Goal: Information Seeking & Learning: Learn about a topic

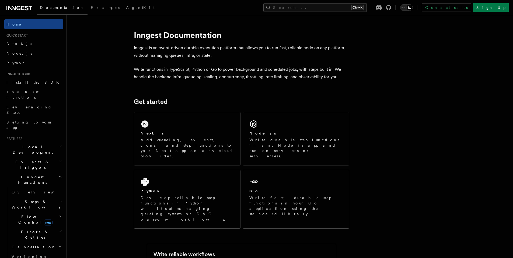
click at [43, 199] on span "Steps & Workflows" at bounding box center [34, 204] width 51 height 11
click at [40, 212] on link "Overview" at bounding box center [39, 217] width 49 height 10
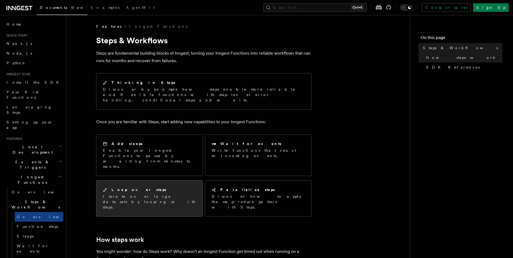
click at [137, 191] on link "Loop over steps Iterate over large datasets by looping with steps." at bounding box center [149, 198] width 107 height 36
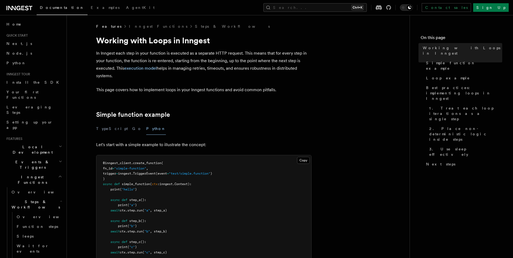
scroll to position [32, 0]
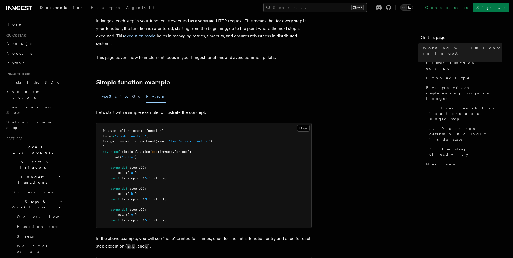
click at [109, 95] on button "TypeScript" at bounding box center [112, 96] width 32 height 12
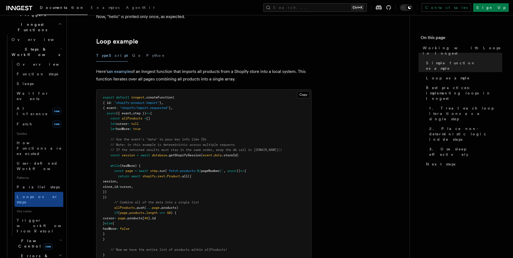
scroll to position [162, 0]
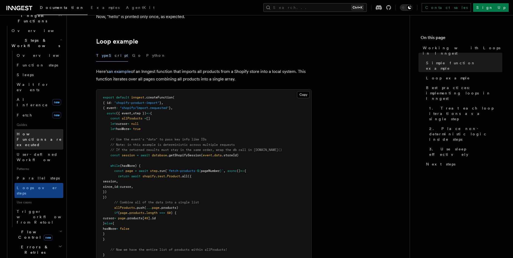
click at [39, 131] on span "How Functions are executed" at bounding box center [40, 139] width 47 height 16
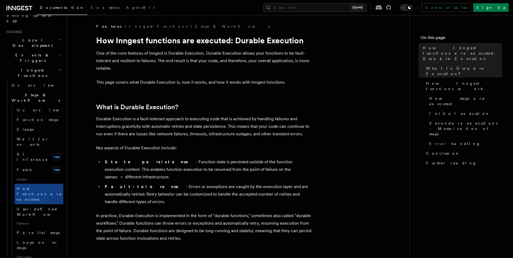
scroll to position [97, 0]
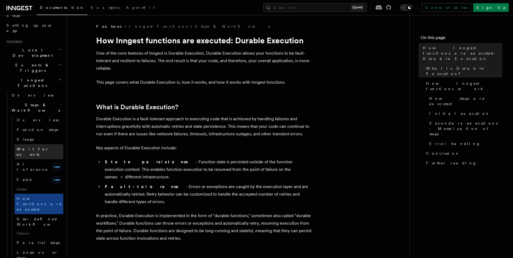
click at [39, 147] on span "Wait for events" at bounding box center [33, 152] width 32 height 10
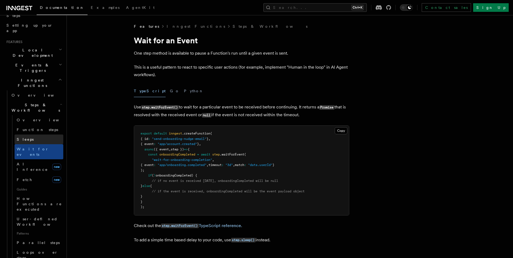
click at [38, 135] on link "Sleeps" at bounding box center [39, 140] width 49 height 10
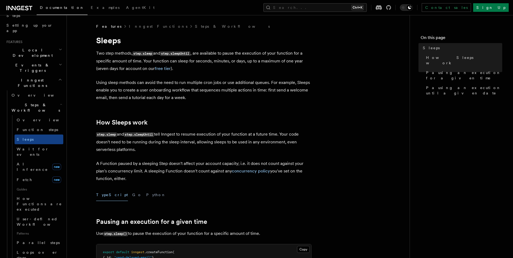
scroll to position [162, 0]
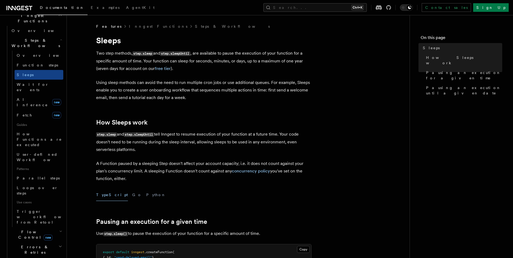
click at [53, 227] on h2 "Flow Control new" at bounding box center [36, 234] width 54 height 15
click at [40, 242] on link "Overview" at bounding box center [39, 247] width 49 height 10
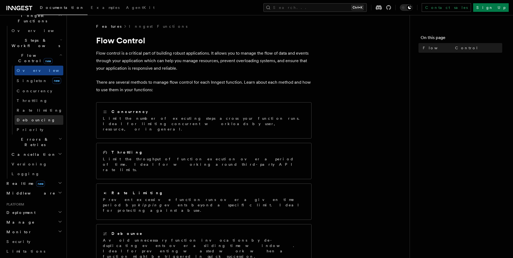
click at [40, 115] on link "Debouncing" at bounding box center [39, 120] width 49 height 10
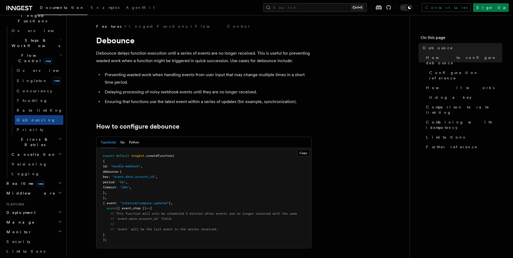
click at [53, 189] on h2 "Middleware" at bounding box center [33, 194] width 59 height 10
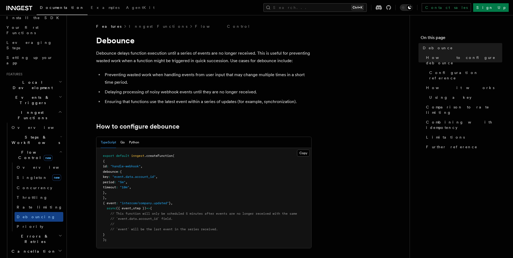
scroll to position [32, 0]
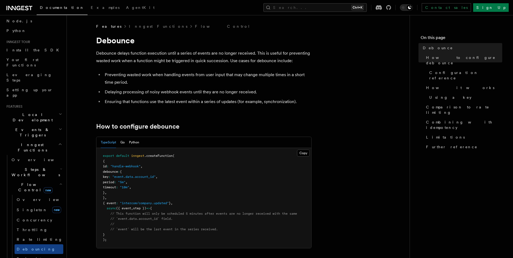
click at [52, 125] on h2 "Events & Triggers" at bounding box center [33, 132] width 59 height 15
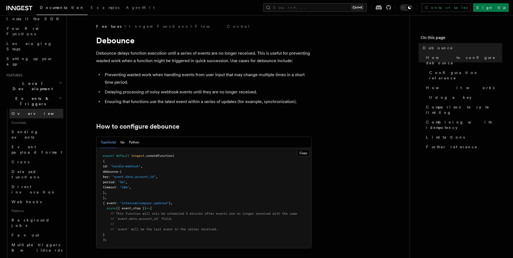
scroll to position [97, 0]
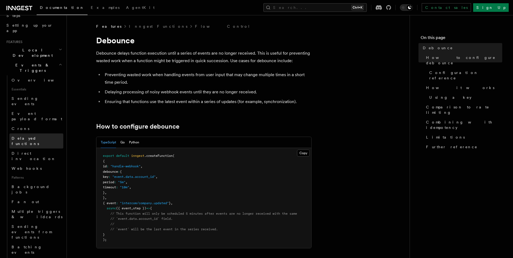
click at [45, 134] on link "Delayed functions" at bounding box center [36, 141] width 54 height 15
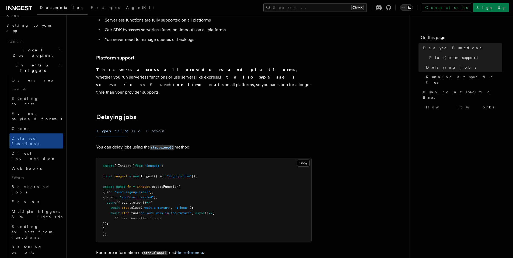
scroll to position [97, 0]
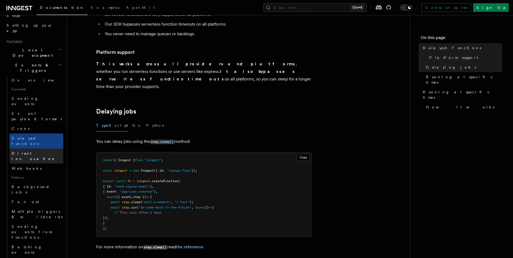
click at [40, 151] on span "Direct invocation" at bounding box center [34, 156] width 44 height 10
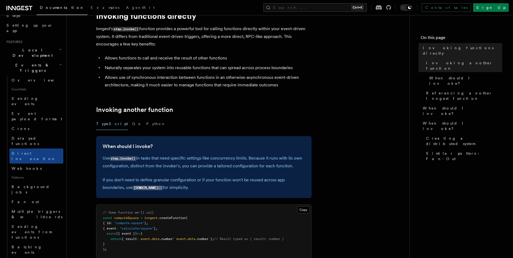
scroll to position [65, 0]
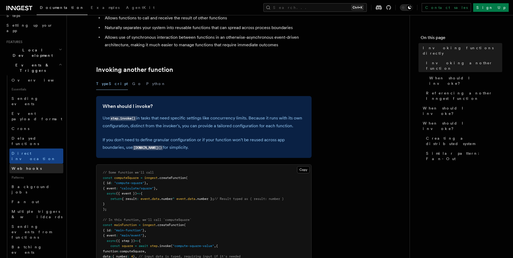
click at [32, 164] on link "Webhooks" at bounding box center [36, 169] width 54 height 10
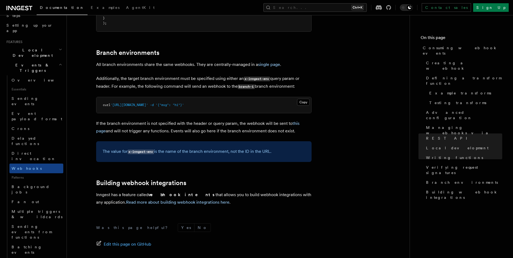
scroll to position [1809, 0]
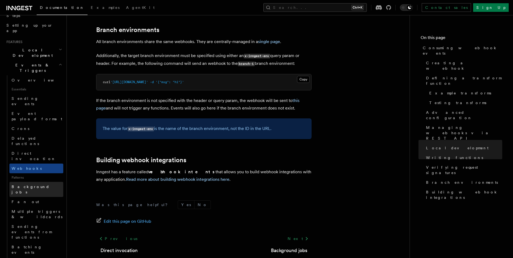
click at [33, 185] on span "Background jobs" at bounding box center [31, 190] width 38 height 10
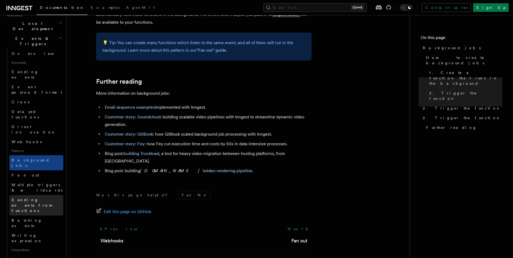
scroll to position [129, 0]
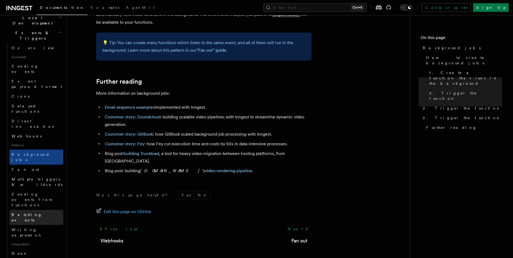
click at [43, 210] on link "Batching events" at bounding box center [36, 217] width 54 height 15
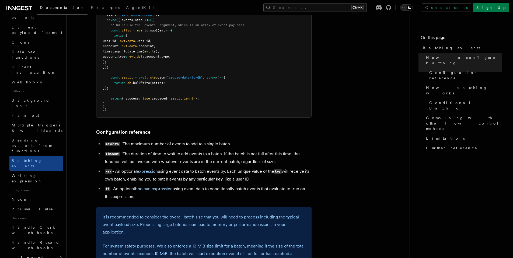
scroll to position [194, 0]
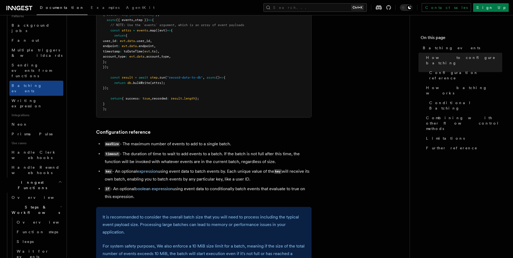
scroll to position [388, 0]
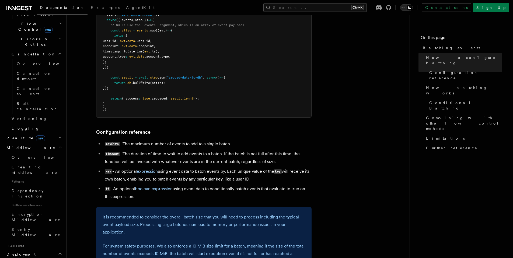
scroll to position [646, 0]
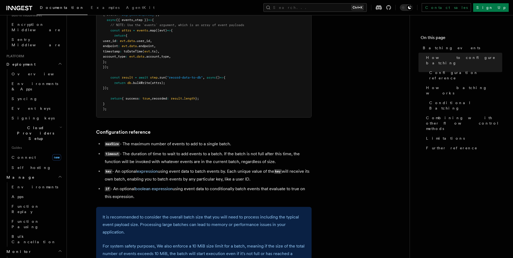
scroll to position [825, 0]
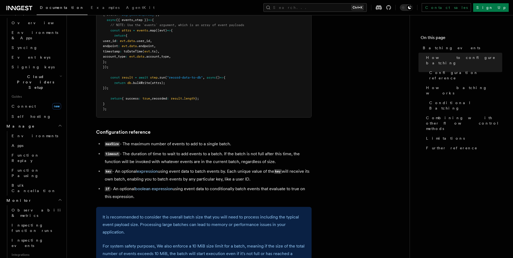
scroll to position [890, 0]
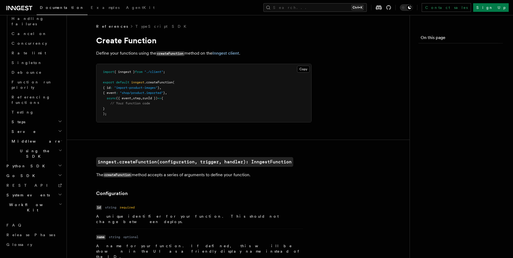
scroll to position [347, 0]
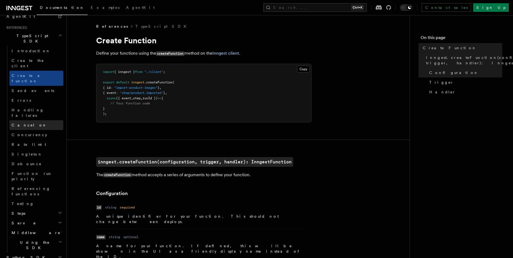
click at [31, 120] on link "Cancel on" at bounding box center [36, 125] width 54 height 10
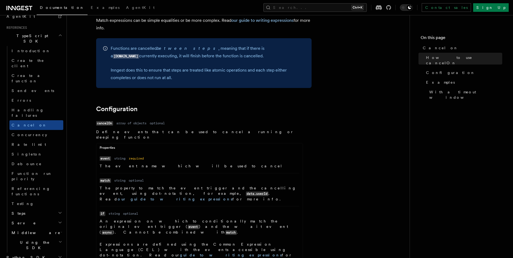
scroll to position [517, 0]
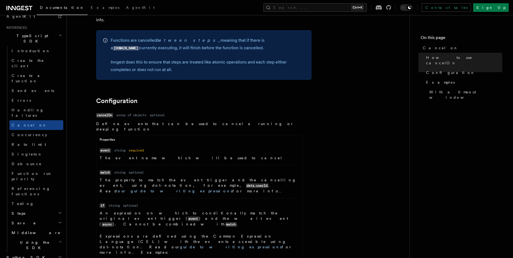
click at [51, 209] on h2 "Steps" at bounding box center [36, 214] width 54 height 10
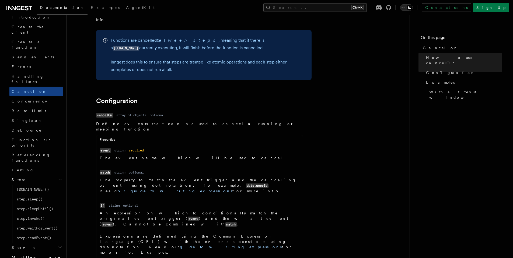
scroll to position [405, 0]
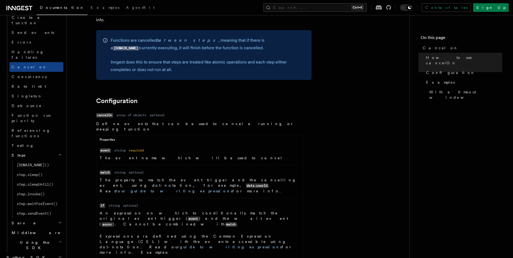
click at [50, 218] on h2 "Serve" at bounding box center [36, 223] width 54 height 10
click at [48, 228] on h2 "Middleware" at bounding box center [36, 233] width 54 height 10
click at [42, 238] on link "Lifecycle" at bounding box center [39, 243] width 49 height 10
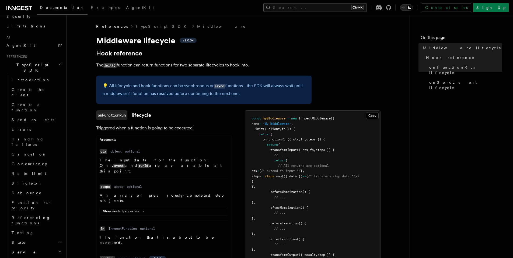
scroll to position [438, 0]
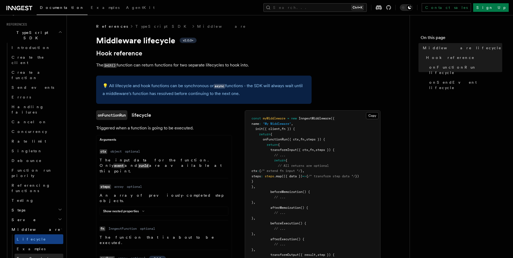
click at [40, 254] on link "TypeScript" at bounding box center [39, 259] width 49 height 10
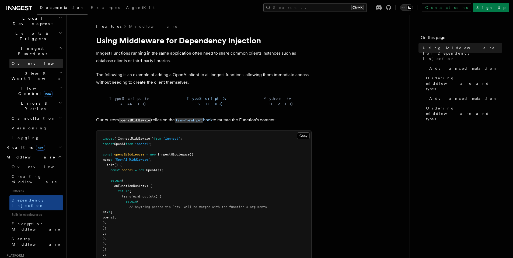
scroll to position [226, 0]
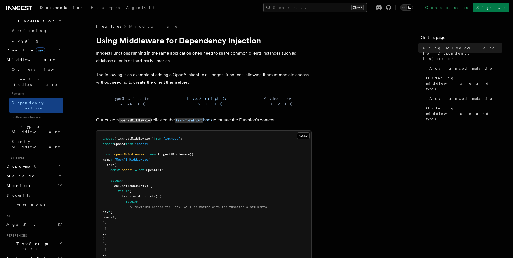
click at [34, 171] on h2 "Manage" at bounding box center [33, 176] width 59 height 10
click at [100, 103] on button "TypeScript (v 3.34.0+)" at bounding box center [133, 102] width 74 height 18
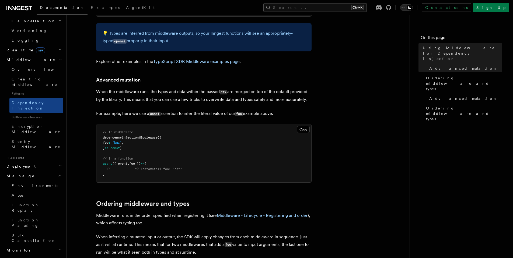
scroll to position [323, 0]
